Goal: Task Accomplishment & Management: Complete application form

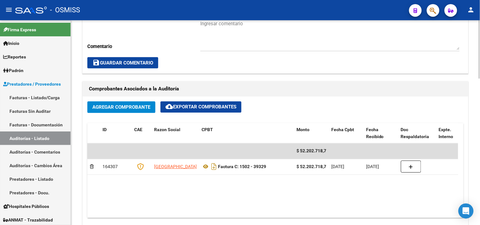
scroll to position [105, 0]
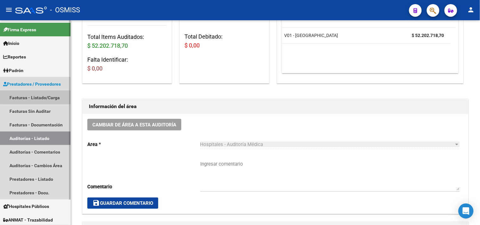
click at [40, 95] on link "Facturas - Listado/Carga" at bounding box center [35, 98] width 71 height 14
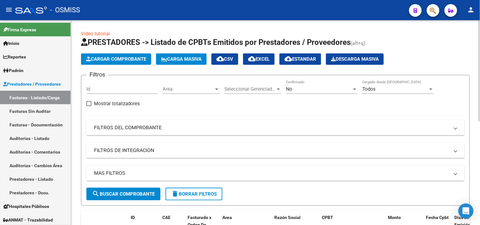
click at [126, 57] on span "Cargar Comprobante" at bounding box center [116, 59] width 60 height 6
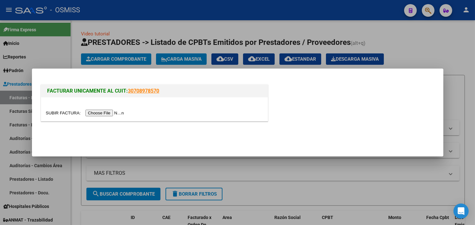
click at [115, 113] on input "file" at bounding box center [86, 113] width 80 height 7
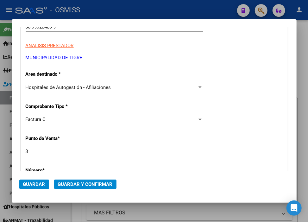
scroll to position [140, 0]
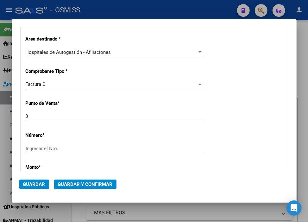
click at [54, 150] on input "Ingresar el Nro." at bounding box center [114, 148] width 177 height 6
type input "204474"
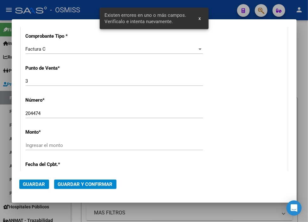
scroll to position [219, 0]
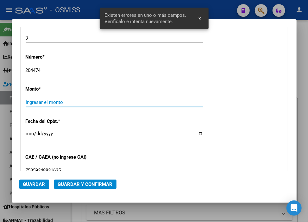
click at [56, 100] on input "Ingresar el monto" at bounding box center [114, 102] width 177 height 6
type input "$ 958.974,00"
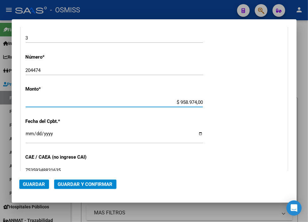
click at [27, 134] on input "Ingresar la fecha" at bounding box center [114, 136] width 177 height 10
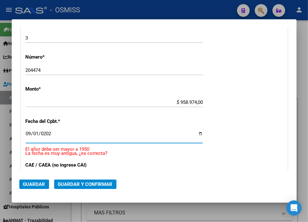
type input "[DATE]"
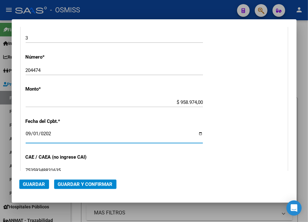
click at [82, 181] on span "Guardar y Confirmar" at bounding box center [85, 184] width 55 height 6
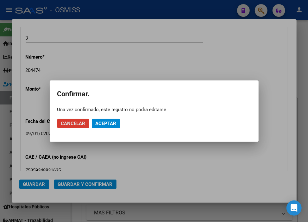
click at [104, 125] on span "Aceptar" at bounding box center [106, 124] width 21 height 6
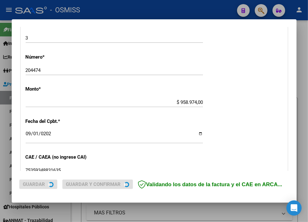
click at [104, 125] on div "CUIT * 30-99928489-9 Ingresar CUIT ANALISIS PRESTADOR MUNICIPALIDAD DE TIGRE AR…" at bounding box center [154, 111] width 266 height 449
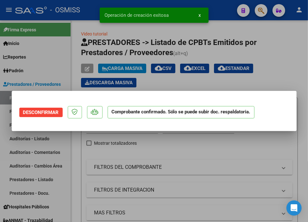
scroll to position [0, 0]
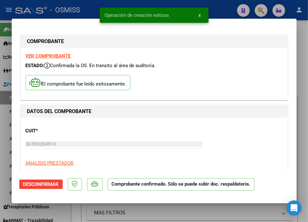
type input "[DATE]"
click at [228, 10] on div at bounding box center [154, 111] width 308 height 222
type input "$ 0,00"
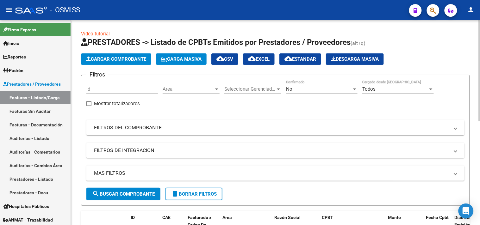
click at [127, 61] on span "Cargar Comprobante" at bounding box center [116, 59] width 60 height 6
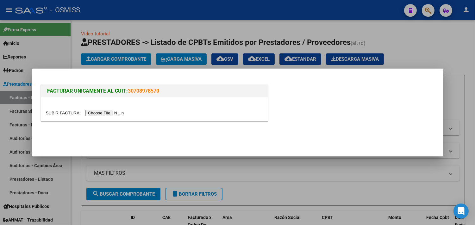
click at [120, 112] on input "file" at bounding box center [86, 113] width 80 height 7
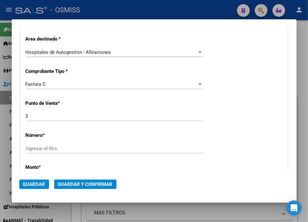
scroll to position [176, 0]
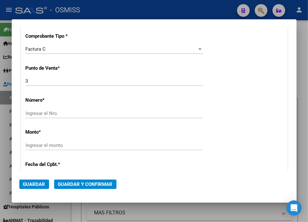
click at [77, 112] on input "Ingresar el Nro." at bounding box center [114, 113] width 177 height 6
type input "204386"
click at [63, 149] on div "Ingresar el monto" at bounding box center [114, 144] width 177 height 9
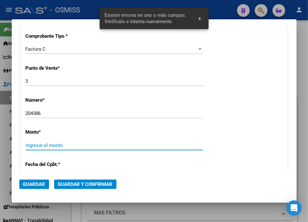
scroll to position [219, 0]
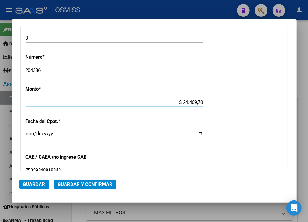
type input "$ 244.697,00"
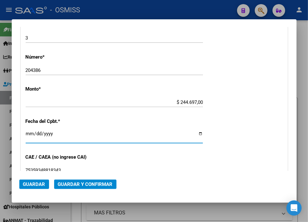
click at [29, 131] on input "Ingresar la fecha" at bounding box center [114, 136] width 177 height 10
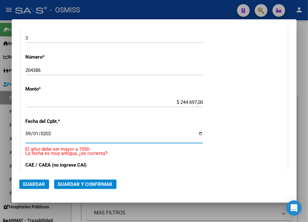
type input "[DATE]"
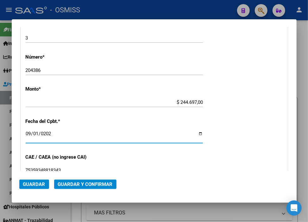
click at [85, 188] on button "Guardar y Confirmar" at bounding box center [85, 183] width 62 height 9
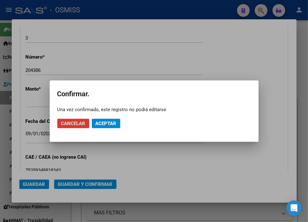
click at [107, 122] on span "Aceptar" at bounding box center [106, 124] width 21 height 6
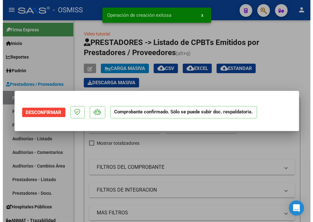
scroll to position [0, 0]
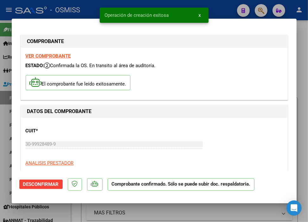
type input "[DATE]"
click at [216, 7] on div at bounding box center [154, 111] width 308 height 222
type input "$ 0,00"
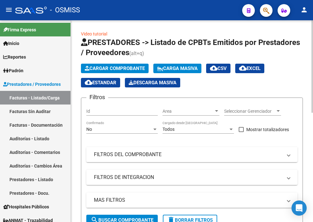
click at [133, 68] on span "Cargar Comprobante" at bounding box center [115, 68] width 60 height 6
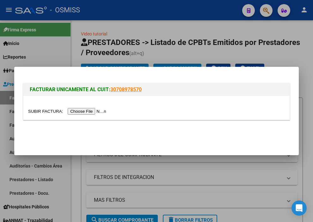
click at [102, 111] on input "file" at bounding box center [68, 111] width 80 height 7
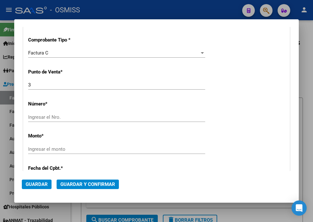
scroll to position [176, 0]
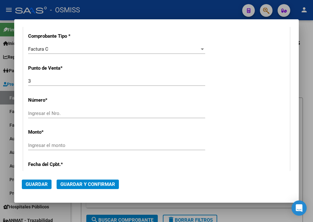
click at [42, 115] on div "Ingresar el Nro." at bounding box center [116, 112] width 177 height 9
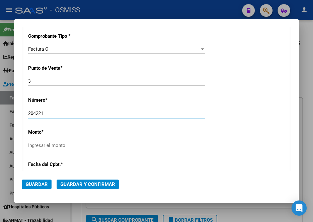
type input "204221"
click at [48, 146] on input "Ingresar el monto" at bounding box center [116, 145] width 177 height 6
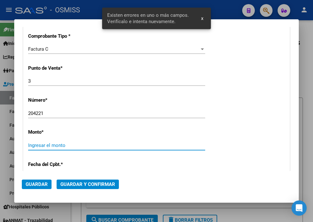
scroll to position [219, 0]
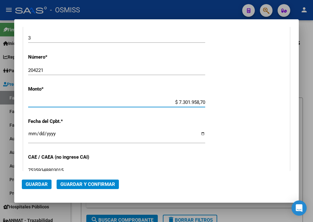
type input "$ 730.195,87"
click at [29, 132] on input "Ingresar la fecha" at bounding box center [116, 136] width 177 height 10
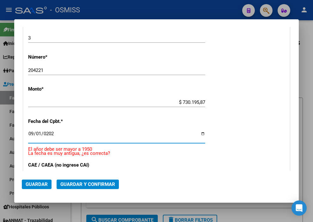
type input "[DATE]"
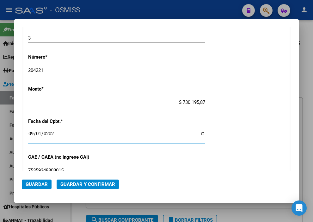
click at [77, 187] on button "Guardar y Confirmar" at bounding box center [88, 183] width 62 height 9
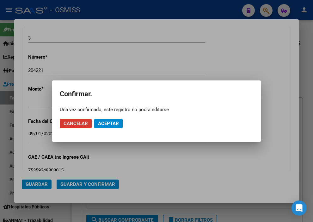
click at [103, 121] on span "Aceptar" at bounding box center [108, 124] width 21 height 6
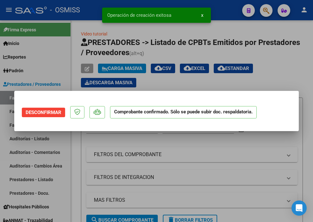
scroll to position [0, 0]
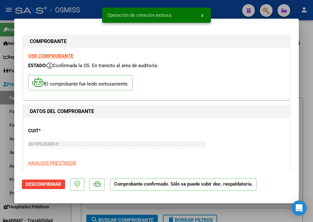
type input "[DATE]"
click at [216, 7] on div "Operación de creación exitosa x" at bounding box center [157, 15] width 124 height 30
click at [223, 12] on div at bounding box center [156, 111] width 313 height 222
type input "$ 0,00"
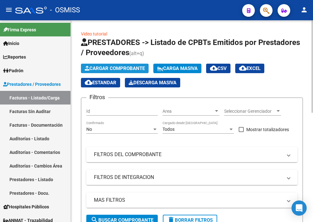
click at [102, 68] on span "Cargar Comprobante" at bounding box center [115, 68] width 60 height 6
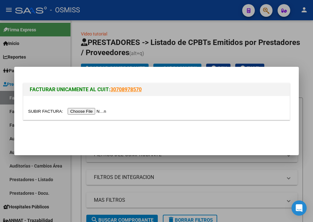
click at [98, 109] on input "file" at bounding box center [68, 111] width 80 height 7
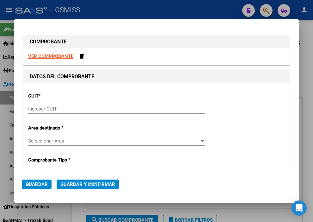
click at [118, 107] on input "Ingresar CUIT" at bounding box center [116, 109] width 177 height 6
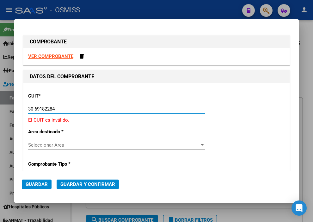
type input "30-69182284-9"
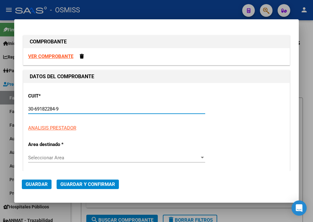
type input "2397"
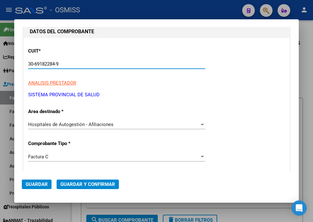
scroll to position [105, 0]
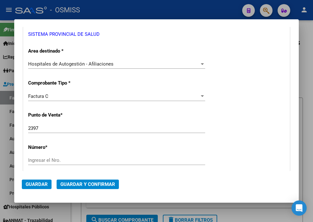
type input "30-69182284-9"
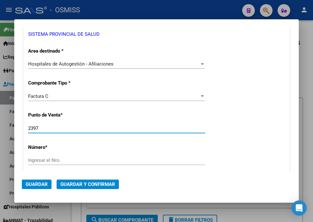
drag, startPoint x: 58, startPoint y: 129, endPoint x: 8, endPoint y: 129, distance: 50.3
click at [8, 129] on div "COMPROBANTE VER COMPROBANTE DATOS DEL COMPROBANTE CUIT * 30-69182284-9 Ingresar…" at bounding box center [156, 111] width 313 height 222
type input "1362"
click at [48, 160] on input "Ingresar el Nro." at bounding box center [116, 160] width 177 height 6
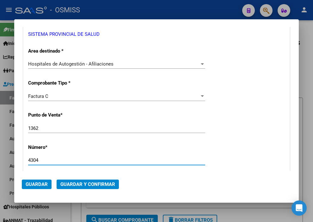
type input "4304"
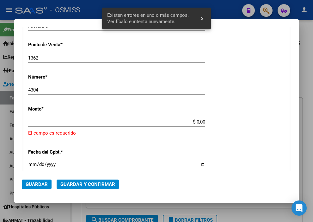
scroll to position [195, 0]
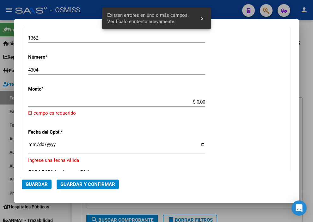
click at [194, 103] on input "$ 0,00" at bounding box center [116, 102] width 177 height 6
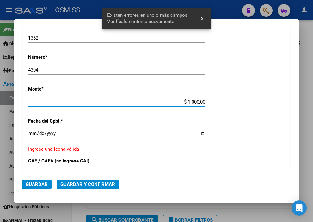
type input "$ 10.000,00"
click at [33, 132] on input "Ingresar la fecha" at bounding box center [116, 136] width 177 height 10
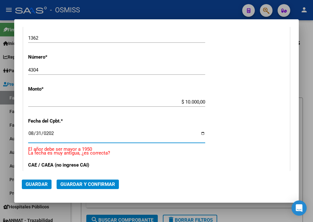
type input "[DATE]"
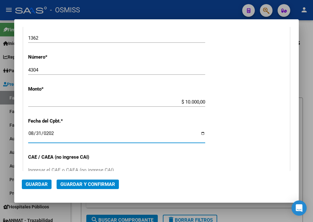
click at [96, 187] on button "Guardar y Confirmar" at bounding box center [88, 183] width 62 height 9
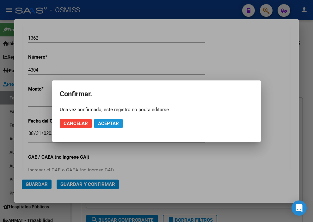
click at [106, 121] on span "Aceptar" at bounding box center [108, 124] width 21 height 6
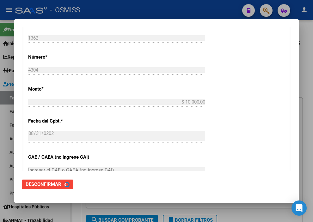
scroll to position [0, 0]
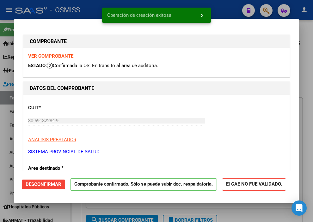
type input "[DATE]"
click at [224, 4] on div at bounding box center [156, 111] width 313 height 222
type input "$ 0,00"
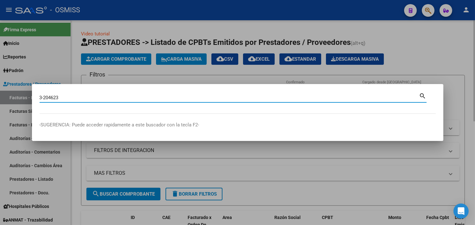
type input "3-204623"
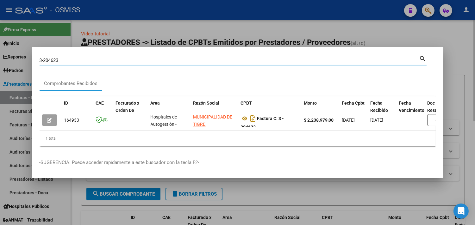
click at [468, 74] on div at bounding box center [237, 112] width 475 height 225
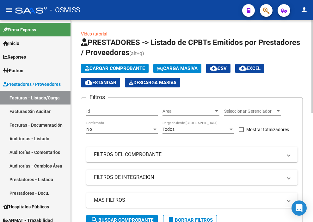
click at [102, 66] on span "Cargar Comprobante" at bounding box center [115, 68] width 60 height 6
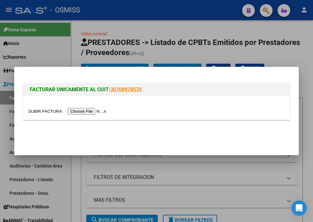
click at [72, 110] on input "file" at bounding box center [68, 111] width 80 height 7
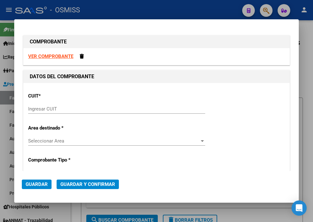
click at [72, 106] on input "Ingresar CUIT" at bounding box center [116, 109] width 177 height 6
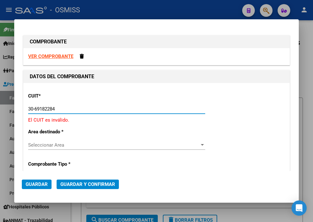
type input "30-69182284-9"
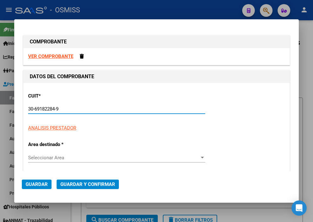
type input "1362"
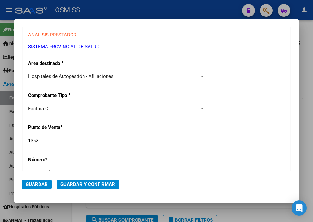
scroll to position [105, 0]
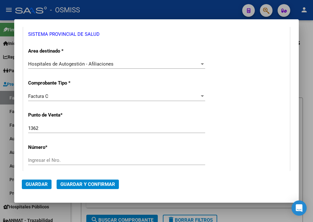
type input "30-69182284-9"
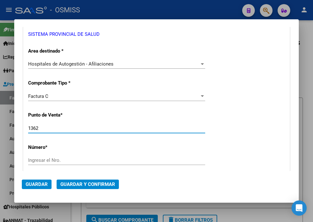
drag, startPoint x: 54, startPoint y: 129, endPoint x: -3, endPoint y: 133, distance: 57.4
click at [0, 133] on html "menu - OSMISS person Firma Express Inicio Instructivos Contacto OS Reportes Ing…" at bounding box center [156, 111] width 313 height 222
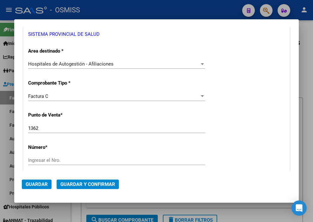
click at [52, 156] on div "Ingresar el Nro." at bounding box center [116, 159] width 177 height 9
type input "4344"
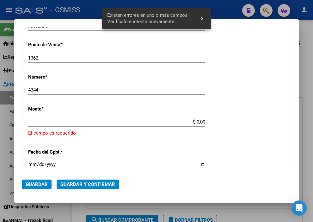
scroll to position [195, 0]
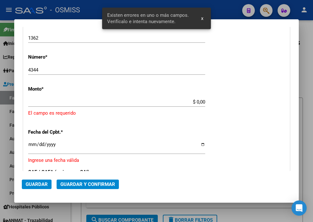
click at [192, 103] on input "$ 0,00" at bounding box center [116, 102] width 177 height 6
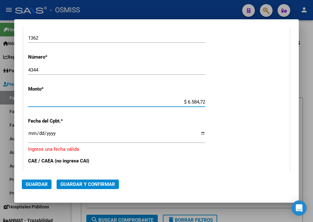
type input "$ 65.847,25"
click at [31, 133] on input "Ingresar la fecha" at bounding box center [116, 136] width 177 height 10
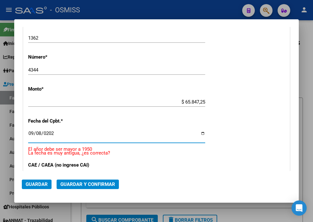
type input "[DATE]"
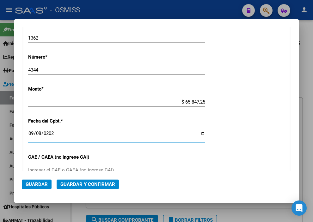
click at [105, 185] on span "Guardar y Confirmar" at bounding box center [87, 184] width 55 height 6
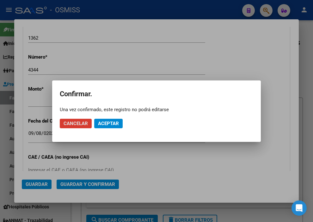
click at [111, 121] on span "Aceptar" at bounding box center [108, 124] width 21 height 6
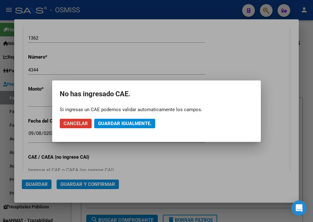
click at [111, 121] on span "Guardar igualmente." at bounding box center [124, 124] width 53 height 6
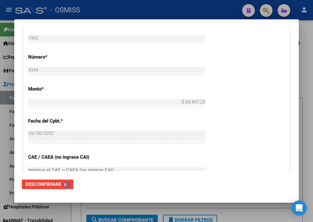
scroll to position [0, 0]
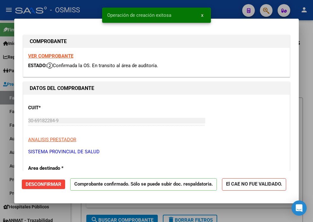
type input "[DATE]"
click at [225, 6] on div at bounding box center [156, 111] width 313 height 222
type input "$ 0,00"
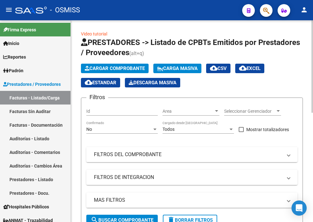
click at [116, 70] on span "Cargar Comprobante" at bounding box center [115, 68] width 60 height 6
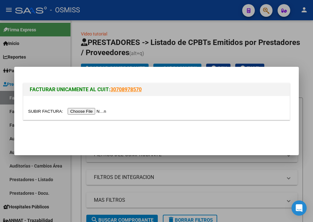
click at [101, 114] on input "file" at bounding box center [68, 111] width 80 height 7
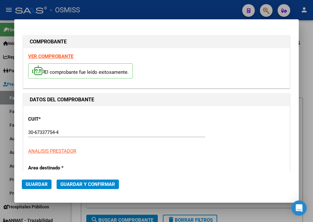
type input "[DATE]"
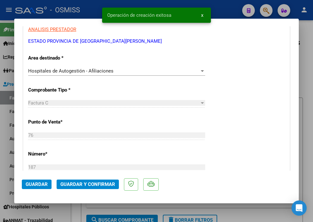
scroll to position [176, 0]
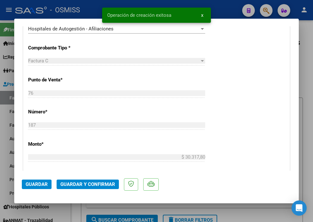
click at [84, 184] on span "Guardar y Confirmar" at bounding box center [87, 184] width 55 height 6
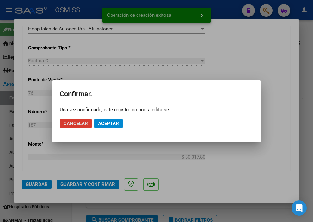
click at [122, 121] on button "Aceptar" at bounding box center [108, 123] width 28 height 9
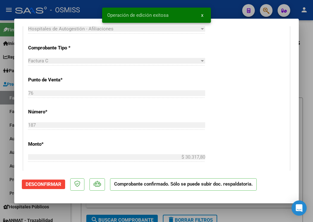
click at [226, 9] on div at bounding box center [156, 111] width 313 height 222
type input "$ 0,00"
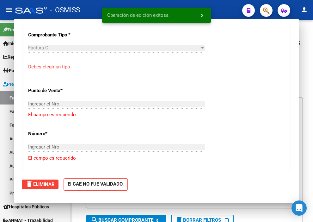
scroll to position [149, 0]
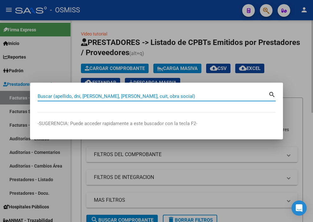
paste input "113-00007327"
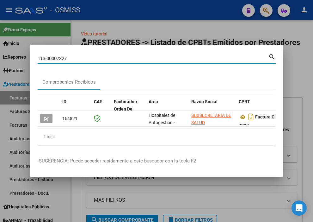
drag, startPoint x: 75, startPoint y: 57, endPoint x: -3, endPoint y: 54, distance: 77.9
click at [0, 54] on html "menu - OSMISS person Firma Express Inicio Instructivos Contacto OS Reportes Ing…" at bounding box center [156, 111] width 313 height 222
paste input "076-0000018"
type input "076-00000187"
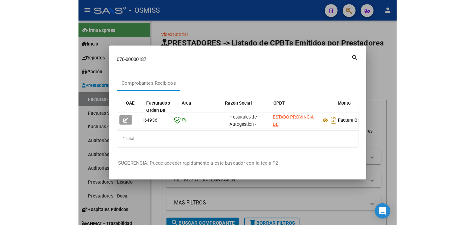
scroll to position [0, 64]
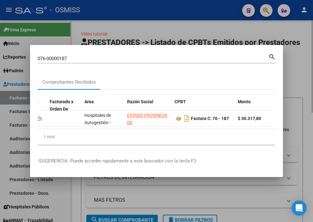
drag, startPoint x: 294, startPoint y: 79, endPoint x: 287, endPoint y: 89, distance: 12.0
click at [294, 79] on div at bounding box center [156, 111] width 313 height 222
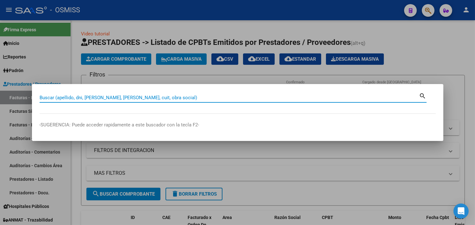
paste input "0113-00005772"
type input "0113-00005772"
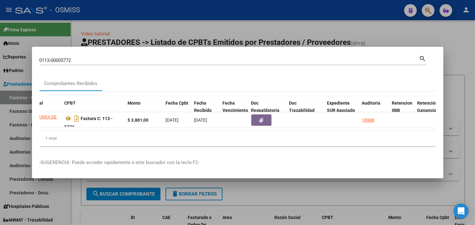
scroll to position [0, 185]
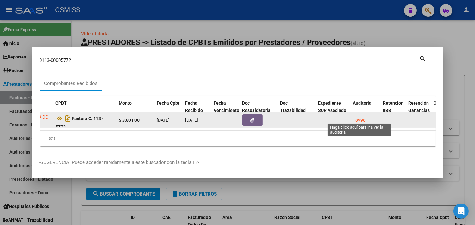
click at [362, 118] on div "18998" at bounding box center [359, 120] width 13 height 7
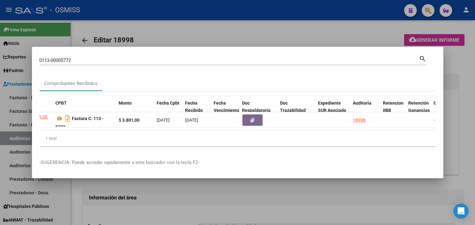
click at [460, 67] on div at bounding box center [237, 112] width 475 height 225
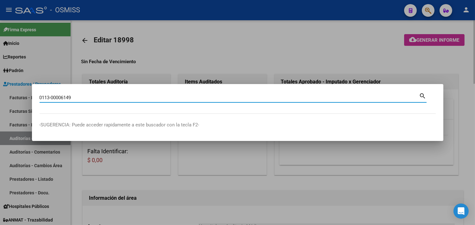
type input "0113-00006149"
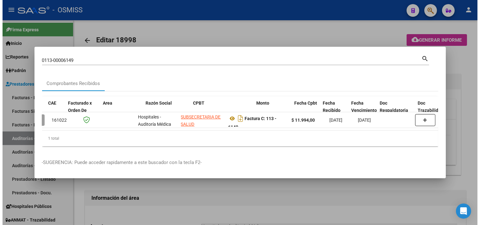
scroll to position [0, 347]
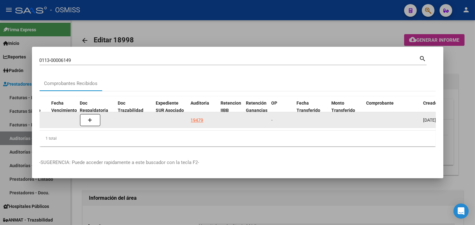
click at [197, 113] on datatable-body-cell "19479" at bounding box center [203, 119] width 30 height 15
click at [200, 117] on div "19479" at bounding box center [197, 120] width 13 height 7
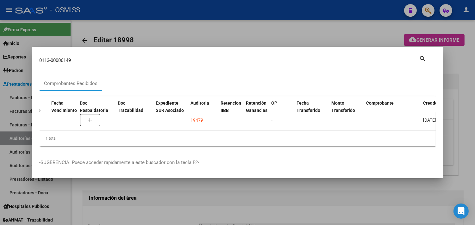
click at [459, 51] on div at bounding box center [237, 112] width 475 height 225
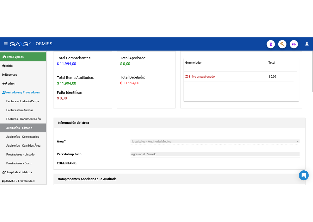
scroll to position [70, 0]
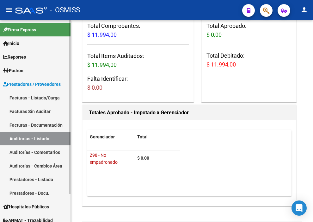
click at [44, 97] on link "Facturas - Listado/Carga" at bounding box center [35, 98] width 71 height 14
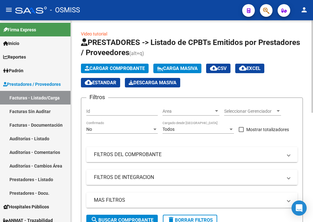
click at [106, 67] on span "Cargar Comprobante" at bounding box center [115, 68] width 60 height 6
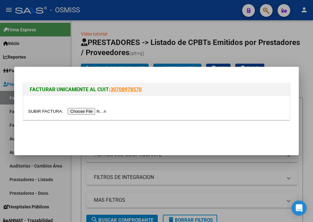
click at [99, 109] on input "file" at bounding box center [68, 111] width 80 height 7
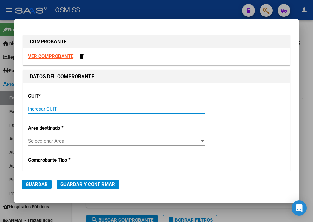
click at [65, 109] on input "Ingresar CUIT" at bounding box center [116, 109] width 177 height 6
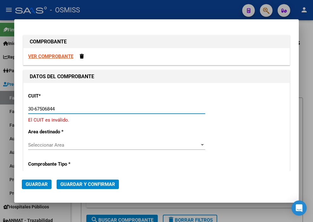
type input "30-67506844-1"
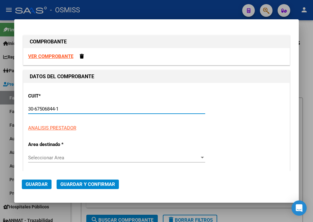
type input "113"
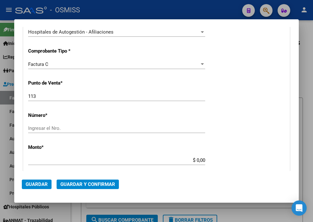
scroll to position [140, 0]
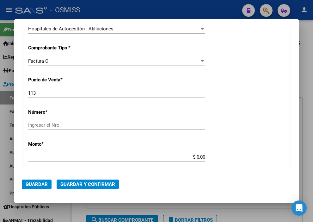
type input "30-67506844-1"
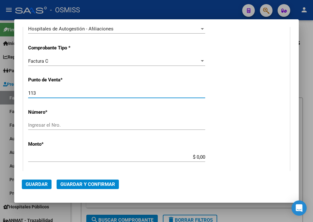
drag, startPoint x: 45, startPoint y: 92, endPoint x: -3, endPoint y: 89, distance: 47.5
click at [0, 89] on html "menu - OSMISS person Firma Express Inicio Instructivos Contacto OS Reportes Ing…" at bounding box center [156, 111] width 313 height 222
click at [97, 127] on input "Ingresar el Nro." at bounding box center [116, 125] width 177 height 6
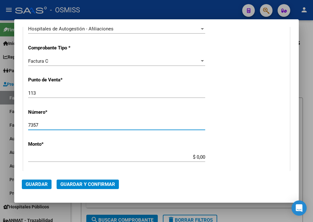
type input "7357"
click at [195, 157] on input "$ 0,00" at bounding box center [116, 157] width 177 height 6
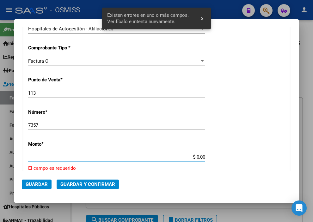
scroll to position [195, 0]
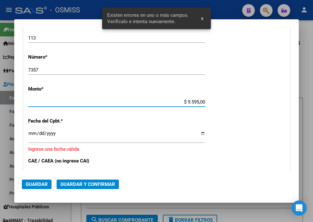
type input "$ 95.952,00"
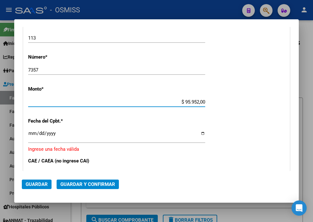
click at [32, 132] on input "Ingresar la fecha" at bounding box center [116, 136] width 177 height 10
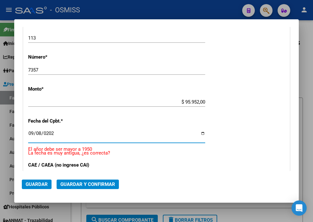
type input "[DATE]"
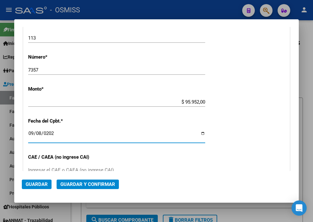
click at [77, 182] on span "Guardar y Confirmar" at bounding box center [87, 184] width 55 height 6
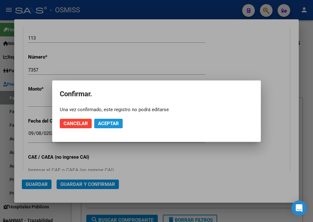
click at [104, 125] on span "Aceptar" at bounding box center [108, 124] width 21 height 6
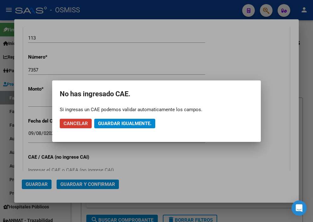
click at [104, 125] on span "Guardar igualmente." at bounding box center [124, 124] width 53 height 6
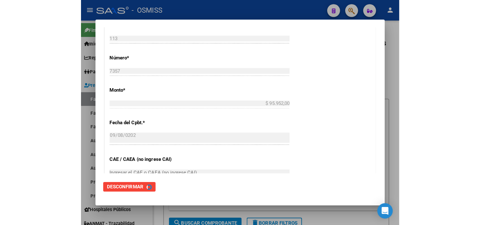
scroll to position [0, 0]
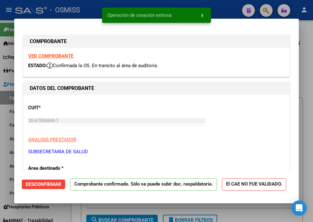
type input "[DATE]"
click at [224, 6] on div at bounding box center [156, 111] width 313 height 222
type input "$ 0,00"
